Goal: Submit feedback/report problem

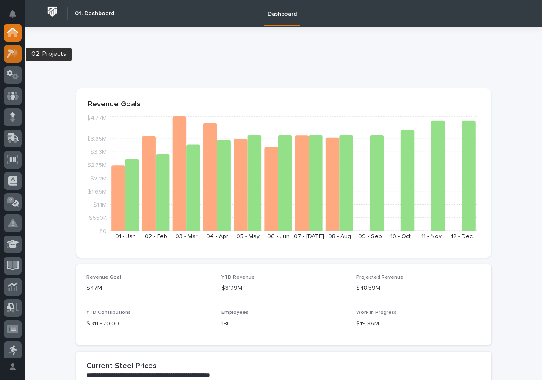
click at [11, 51] on icon at bounding box center [11, 53] width 8 height 9
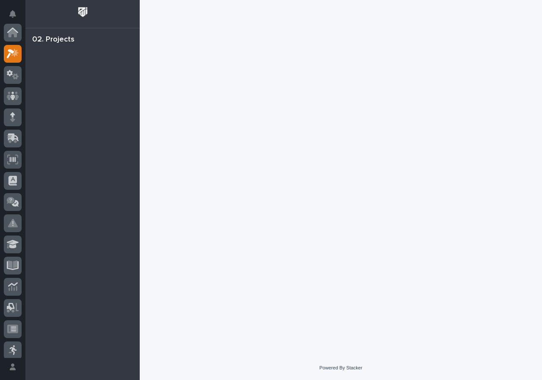
scroll to position [21, 0]
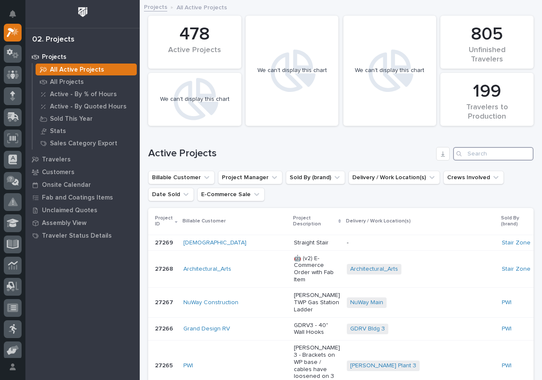
click at [509, 153] on input "Search" at bounding box center [493, 154] width 80 height 14
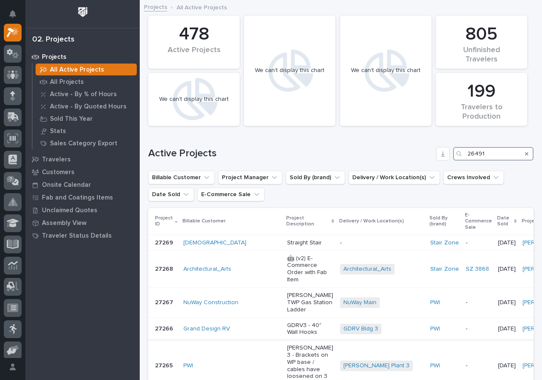
type input "26491"
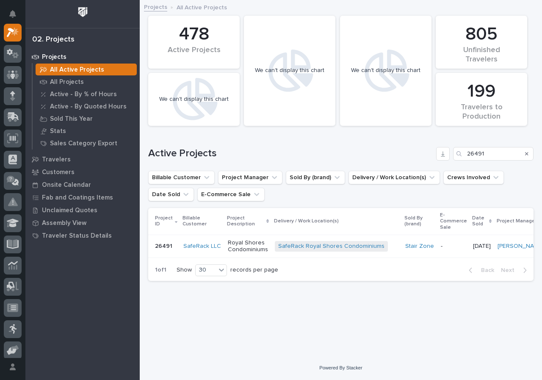
click at [228, 246] on p "Royal Shores Condominiums" at bounding box center [248, 246] width 40 height 14
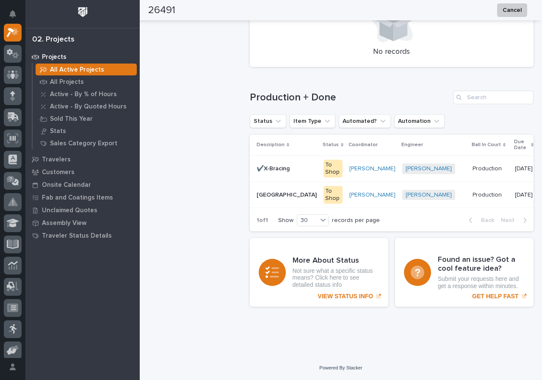
scroll to position [539, 0]
click at [276, 190] on p "Stair Tower" at bounding box center [287, 194] width 62 height 9
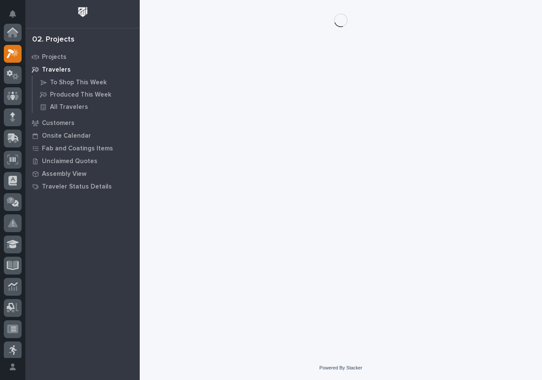
scroll to position [21, 0]
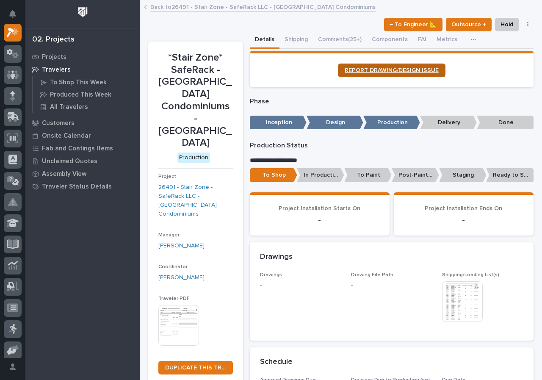
click at [405, 70] on span "REPORT DRAWING/DESIGN ISSUE" at bounding box center [391, 70] width 94 height 6
